Goal: Task Accomplishment & Management: Manage account settings

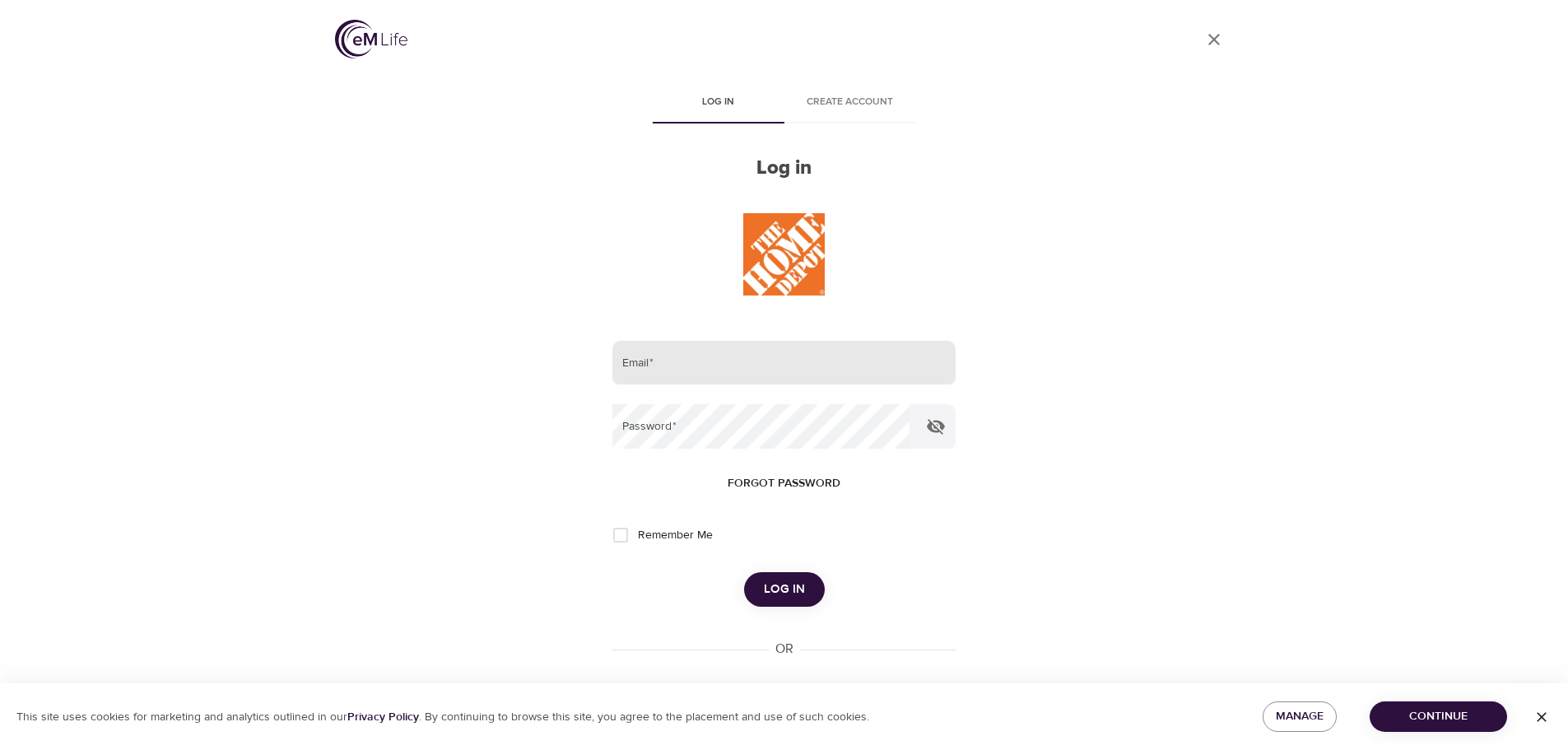
click at [667, 367] on input "email" at bounding box center [784, 363] width 343 height 44
type input "a"
type input "[EMAIL_ADDRESS][DOMAIN_NAME]"
click at [943, 429] on icon "button" at bounding box center [935, 426] width 18 height 15
click at [804, 600] on span "Log in" at bounding box center [784, 590] width 41 height 21
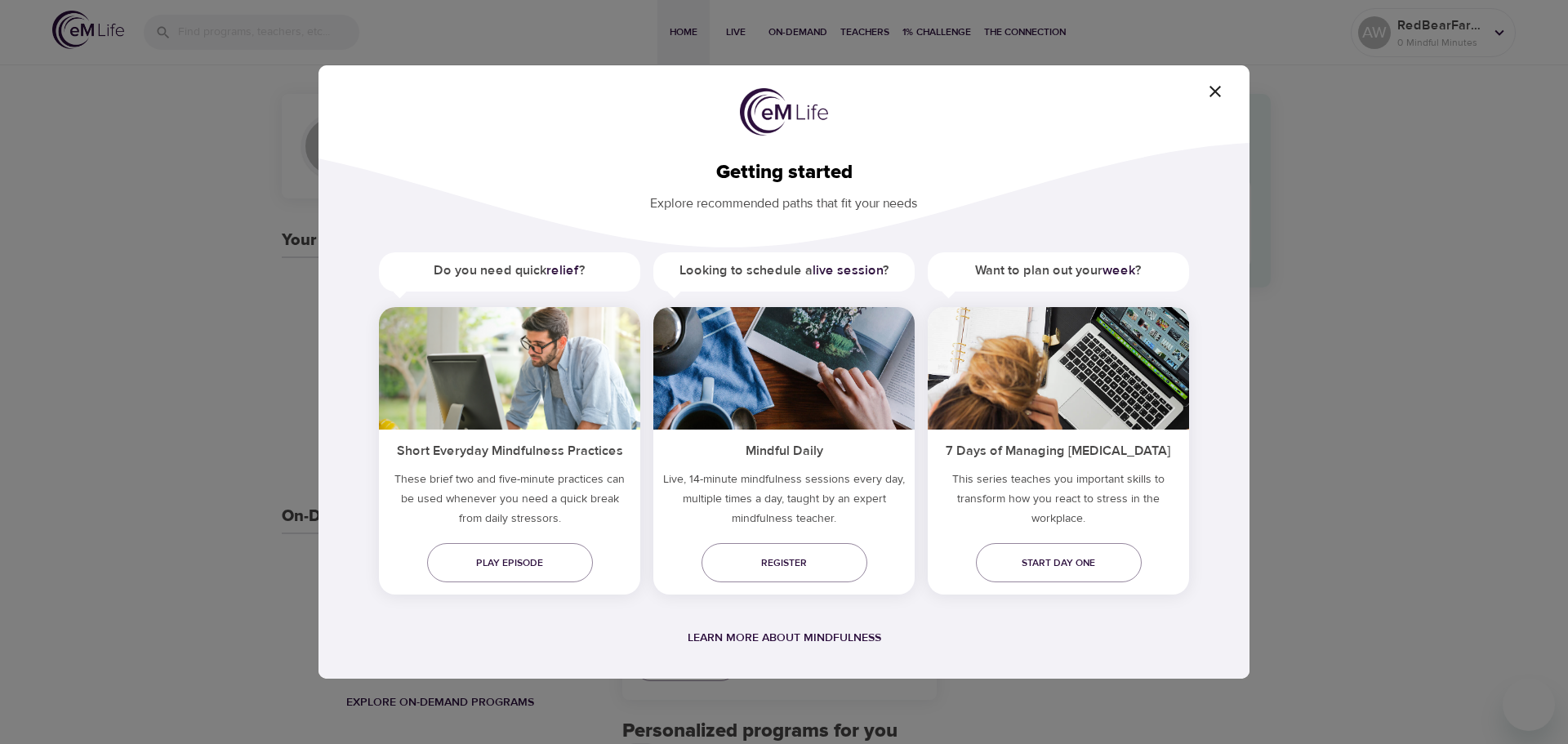
click at [1214, 97] on icon "button" at bounding box center [1216, 91] width 20 height 20
